Goal: Task Accomplishment & Management: Use online tool/utility

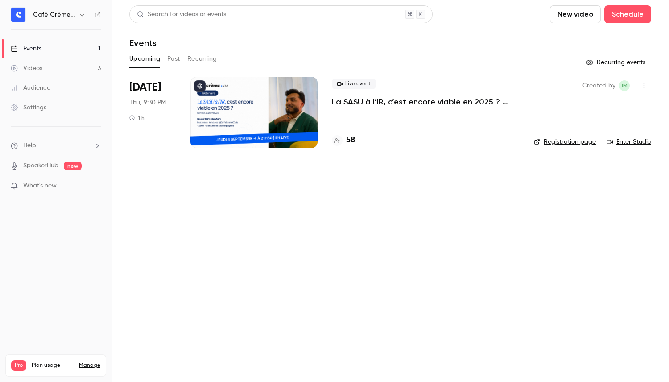
click at [326, 111] on li "[DATE] Thu, 9:30 PM 1 h Live event La SASU à [GEOGRAPHIC_DATA], c’est encore vi…" at bounding box center [390, 118] width 522 height 82
click at [356, 102] on p "La SASU à l’IR, c’est encore viable en 2025 ? [MASTERCLASS]" at bounding box center [426, 101] width 188 height 11
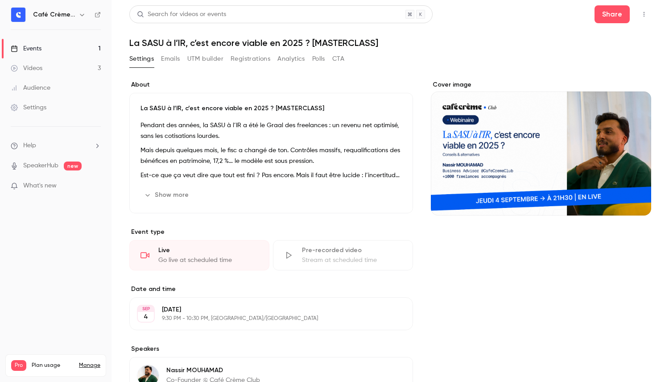
click at [200, 60] on button "UTM builder" at bounding box center [205, 59] width 36 height 14
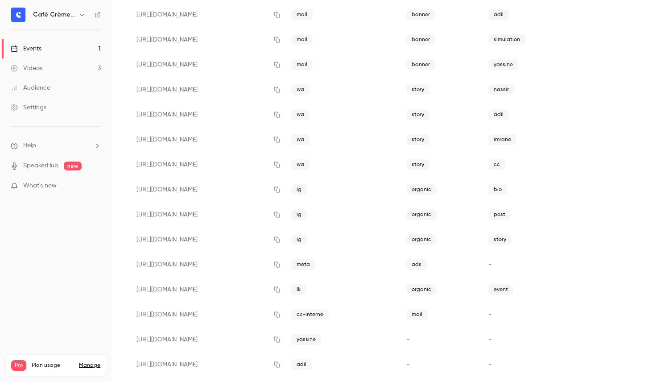
scroll to position [185, 0]
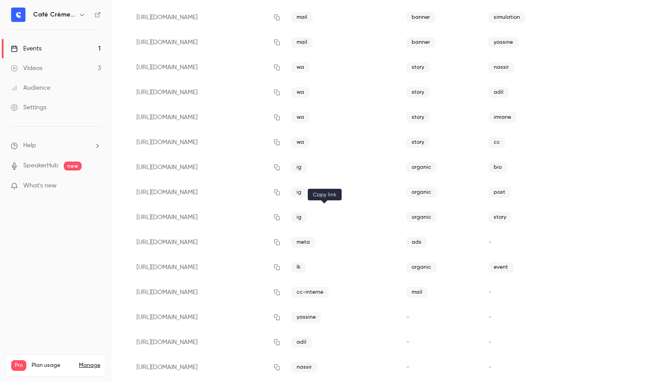
click at [280, 218] on icon "button" at bounding box center [276, 217] width 7 height 6
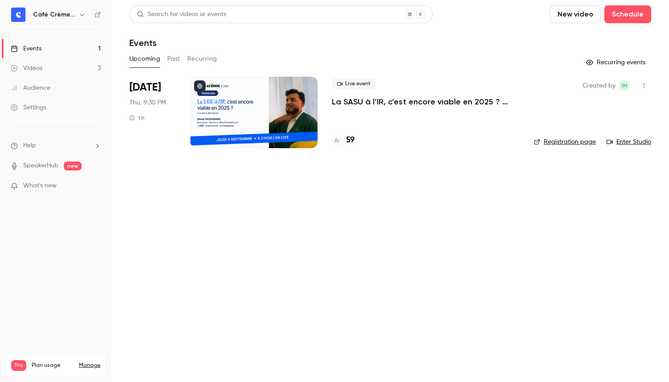
click at [333, 119] on div "Live event La SASU à l’IR, c’est encore viable en 2025 ? [MASTERCLASS] 59" at bounding box center [426, 112] width 188 height 71
click at [292, 113] on div at bounding box center [253, 112] width 127 height 71
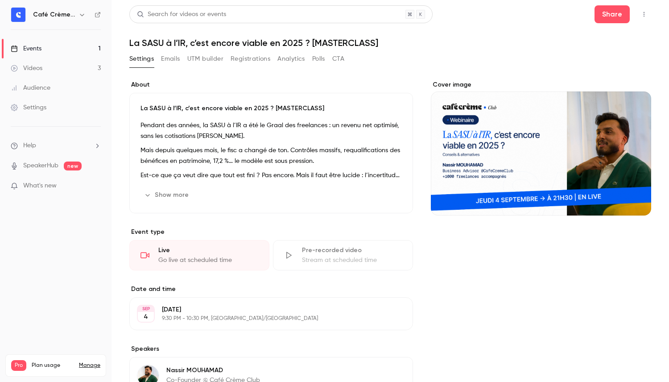
click at [208, 58] on button "UTM builder" at bounding box center [205, 59] width 36 height 14
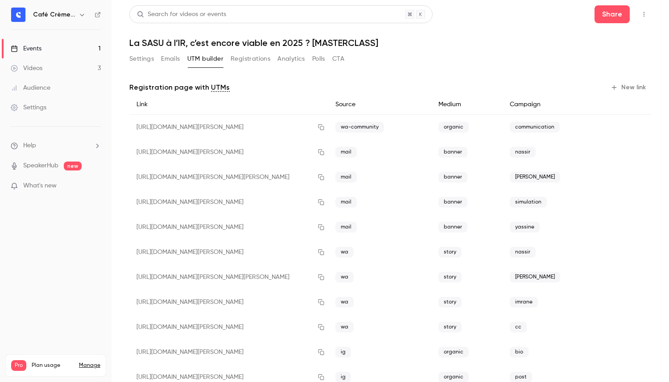
scroll to position [202, 0]
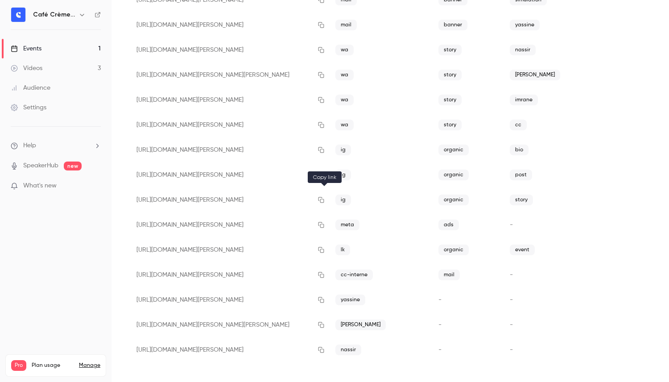
click at [325, 197] on icon "button" at bounding box center [320, 200] width 7 height 6
